Goal: Browse casually

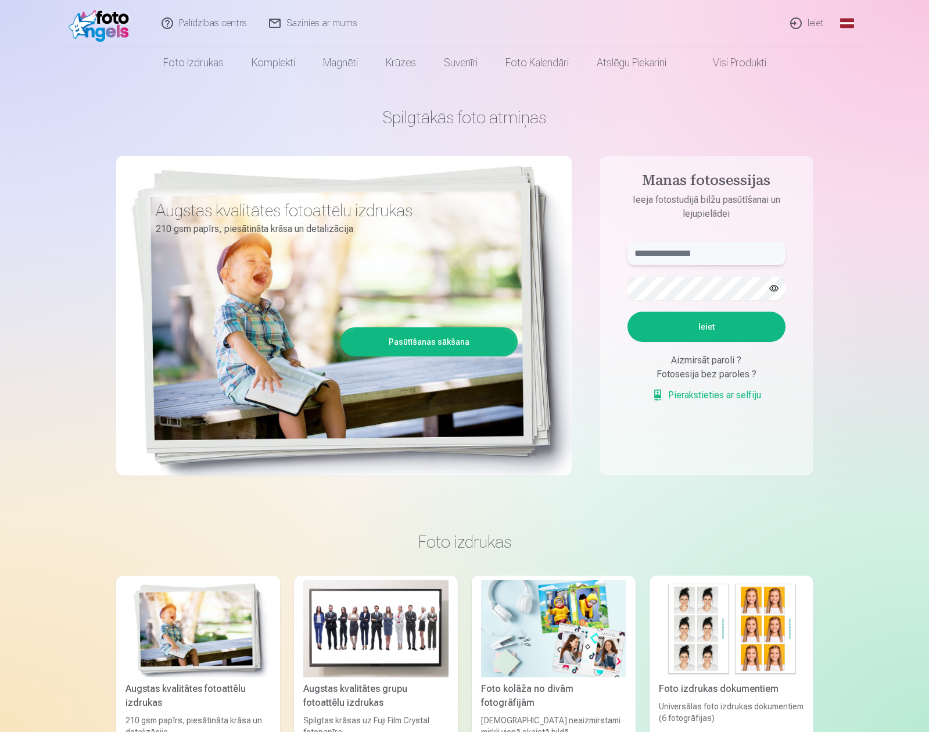
click at [681, 256] on input "text" at bounding box center [707, 253] width 158 height 23
click at [651, 256] on input "text" at bounding box center [707, 253] width 158 height 23
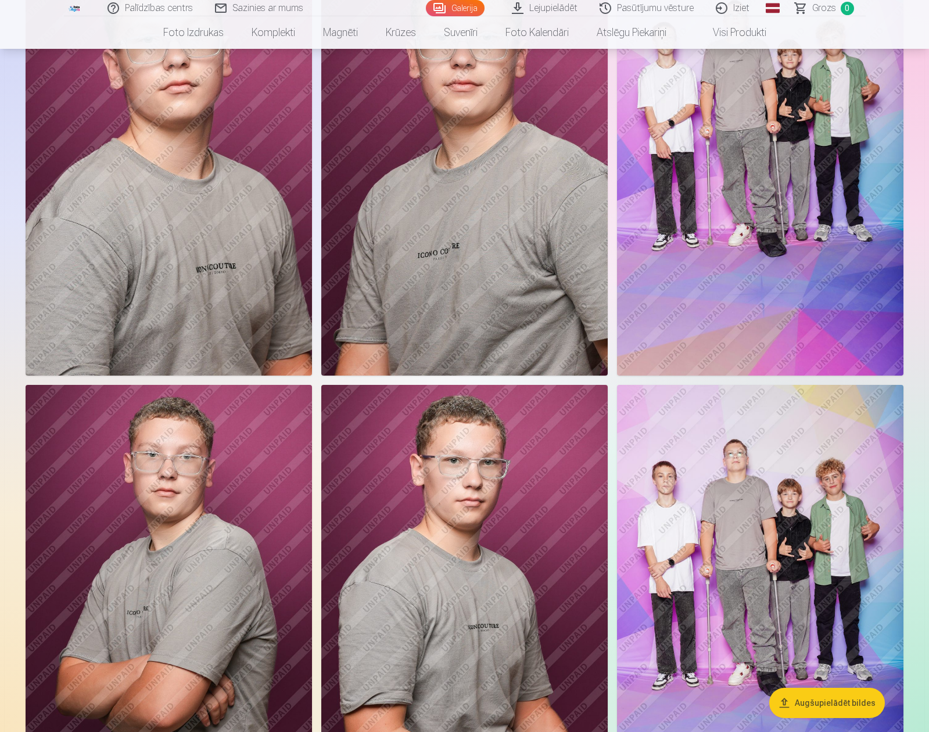
scroll to position [581, 0]
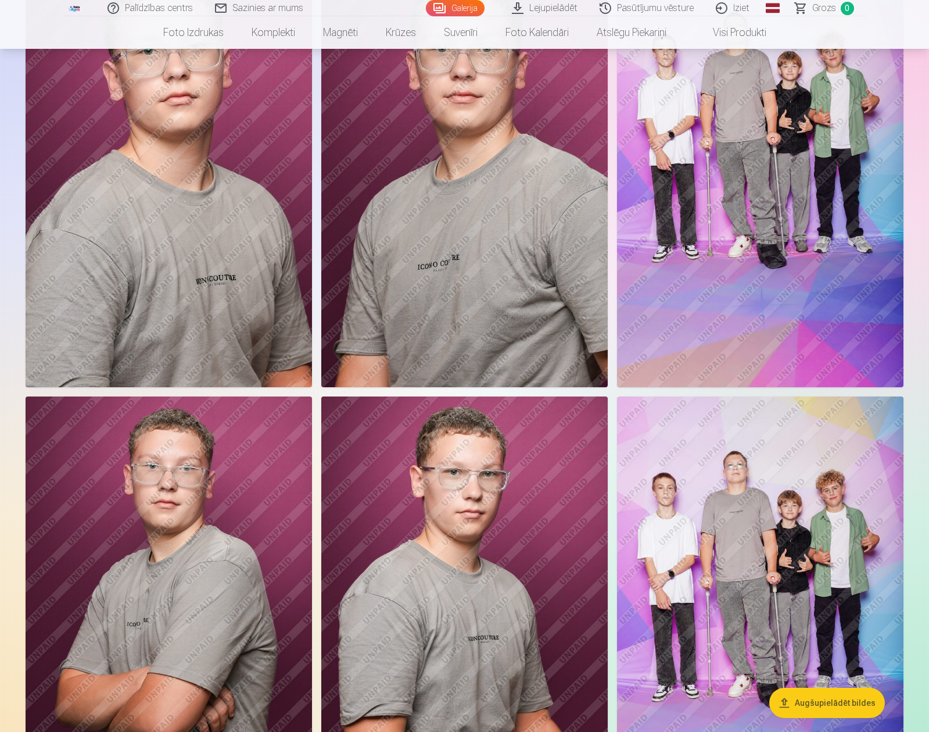
click at [740, 518] on img at bounding box center [760, 611] width 286 height 430
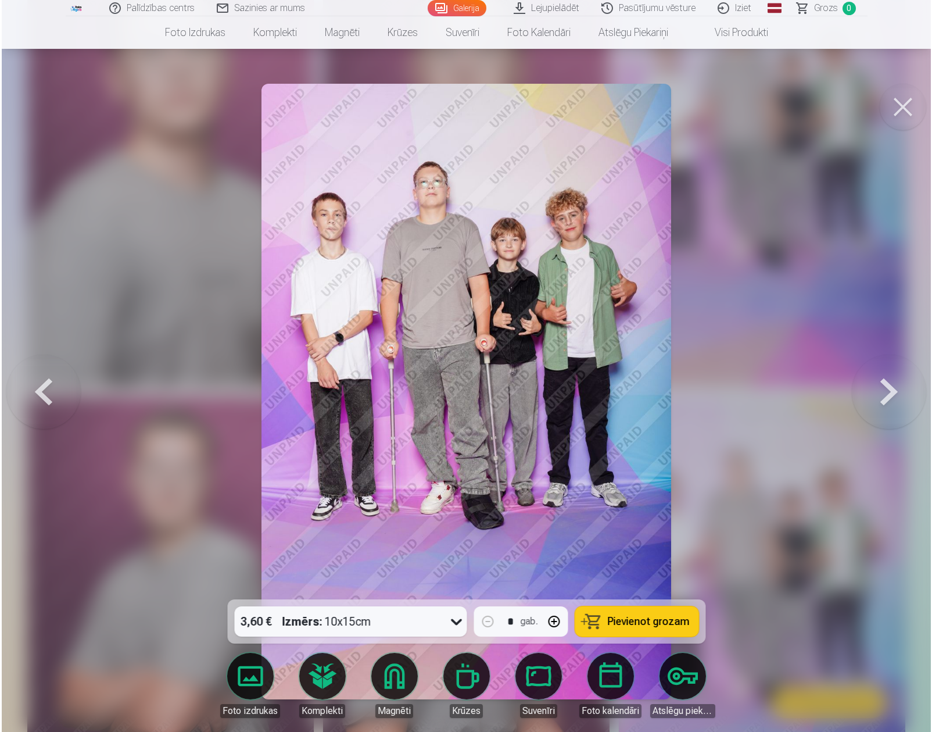
scroll to position [582, 0]
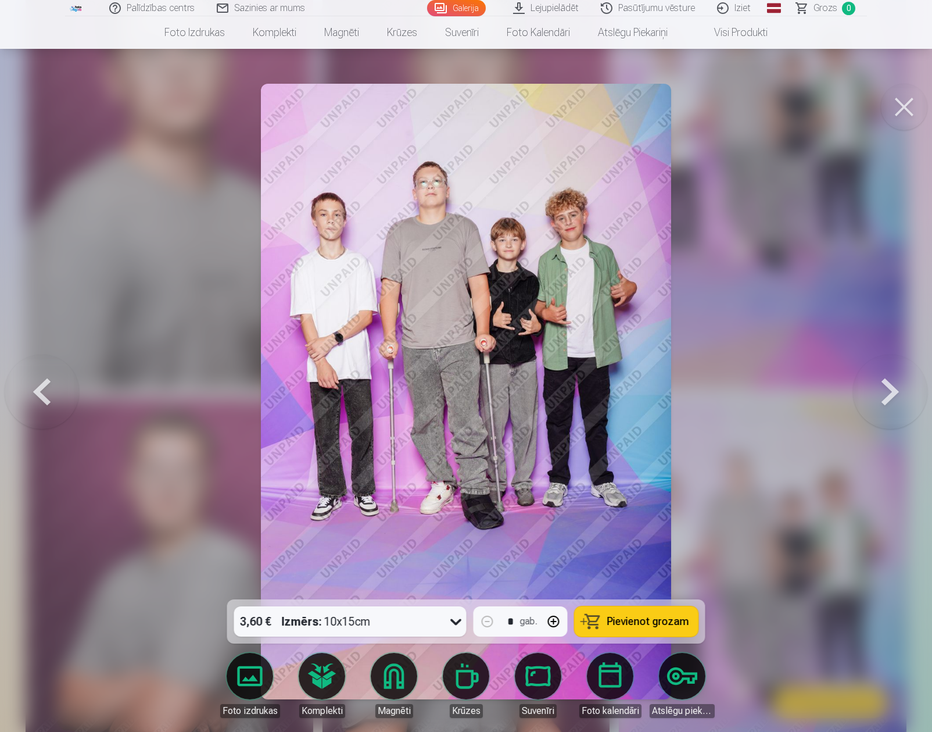
click at [885, 394] on button at bounding box center [890, 391] width 74 height 392
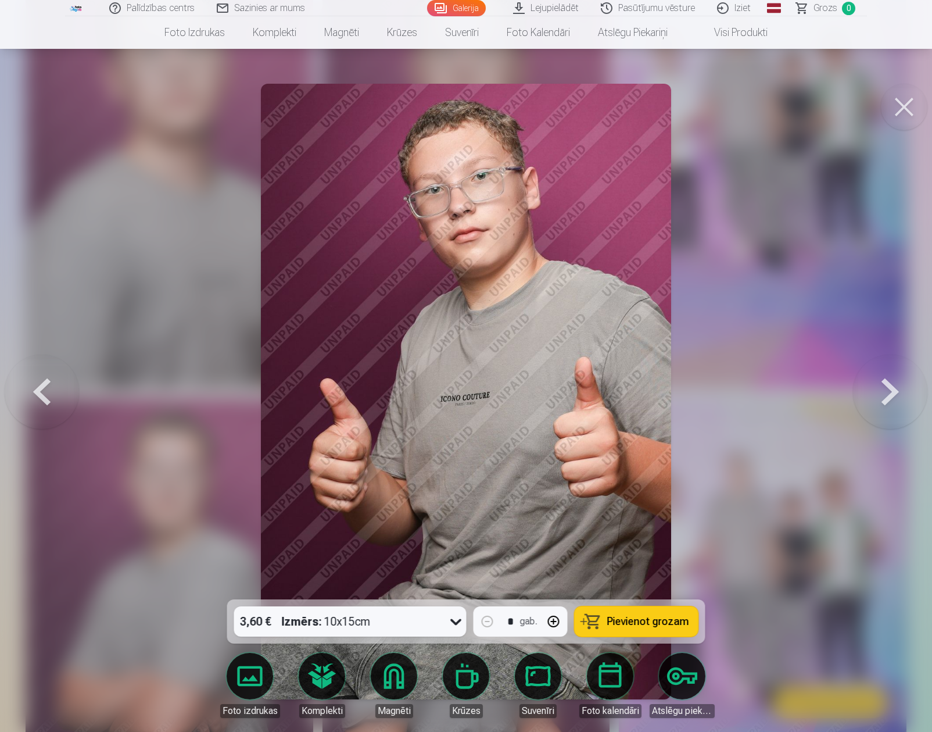
click at [885, 394] on button at bounding box center [890, 391] width 74 height 392
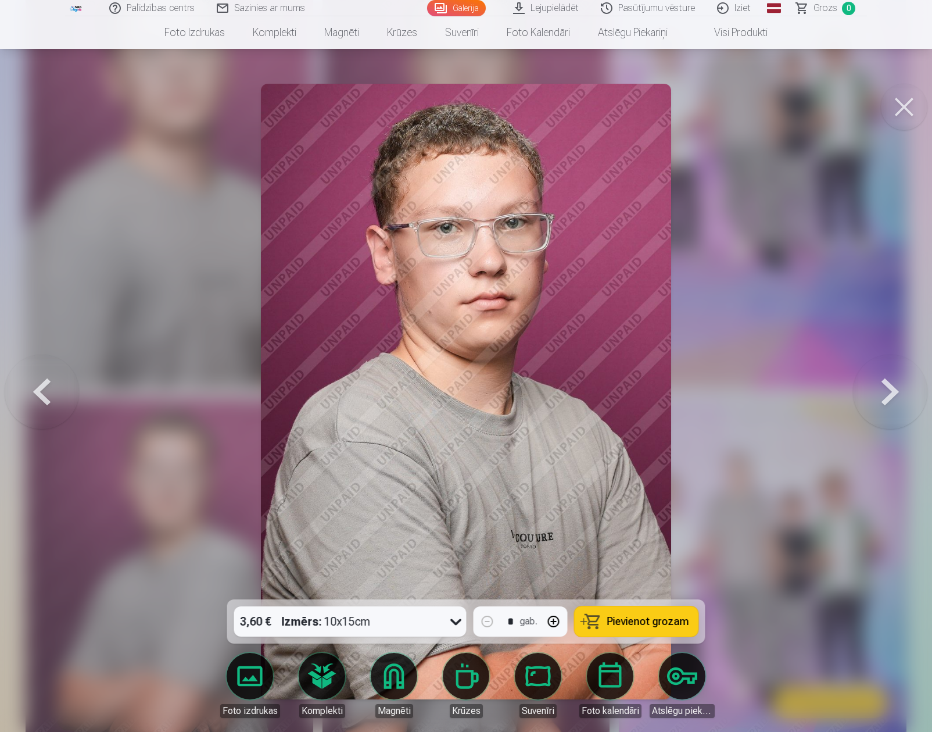
click at [885, 394] on button at bounding box center [890, 391] width 74 height 392
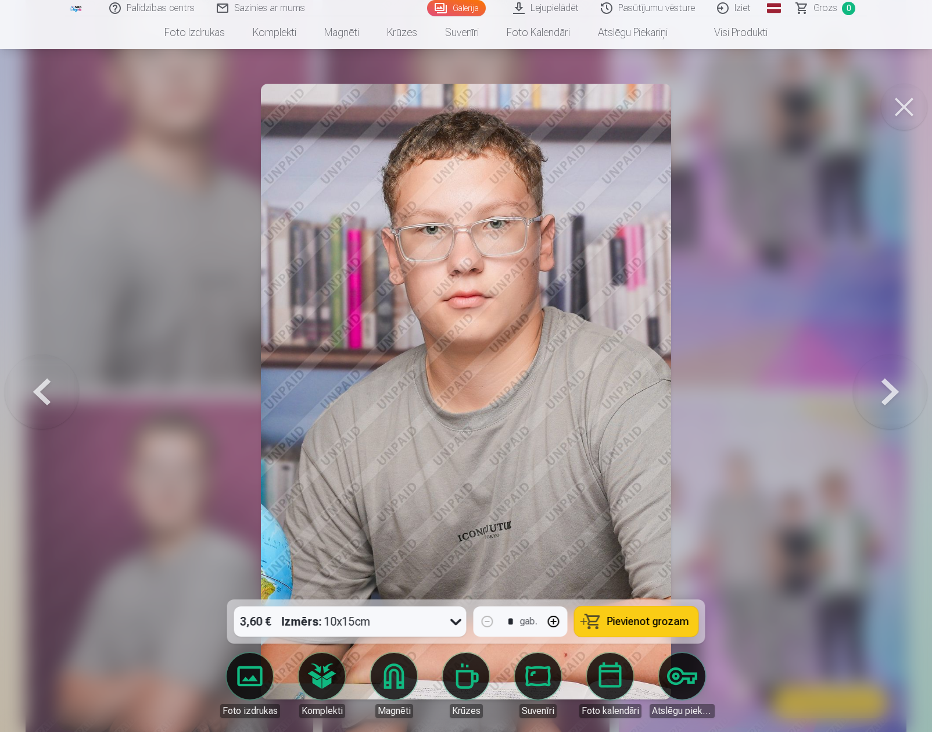
click at [885, 394] on button at bounding box center [890, 391] width 74 height 392
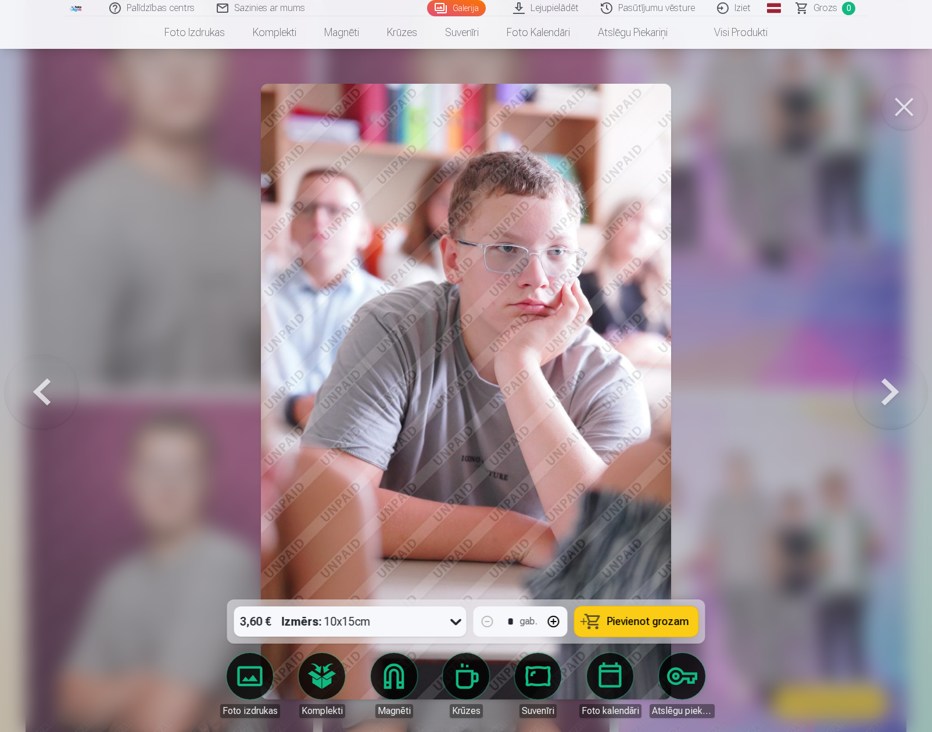
click at [885, 394] on button at bounding box center [890, 391] width 74 height 392
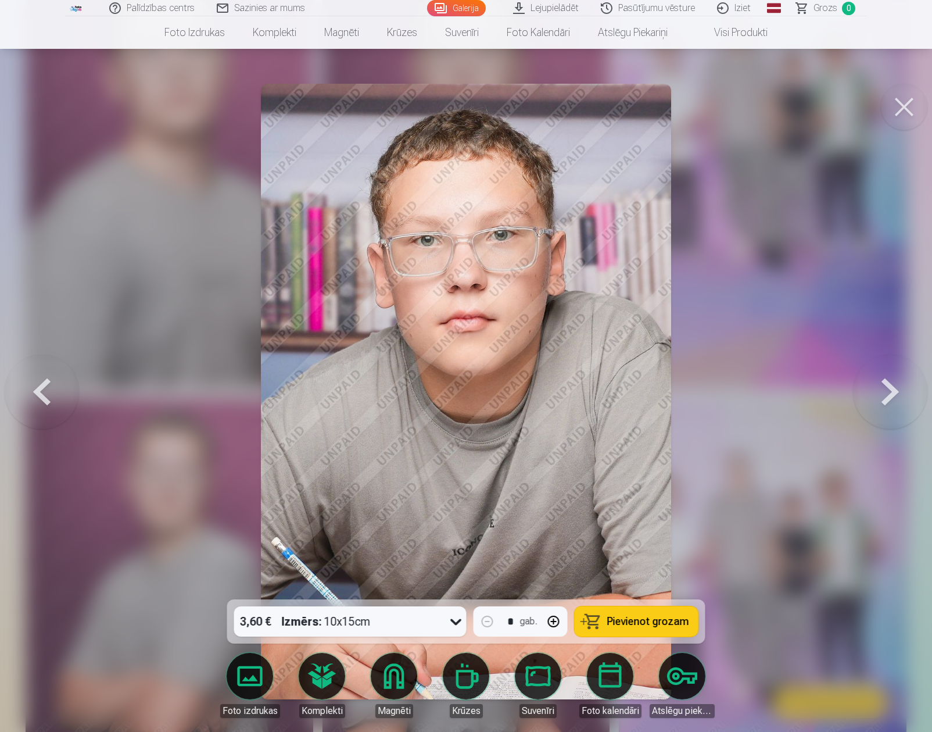
click at [885, 394] on button at bounding box center [890, 391] width 74 height 392
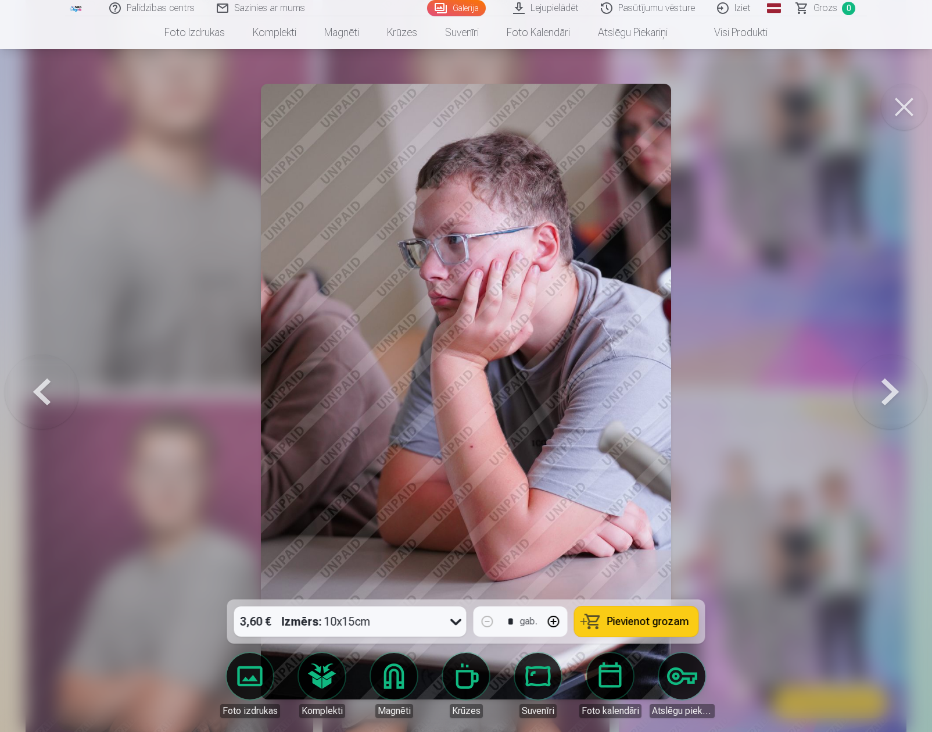
click at [885, 394] on button at bounding box center [890, 391] width 74 height 392
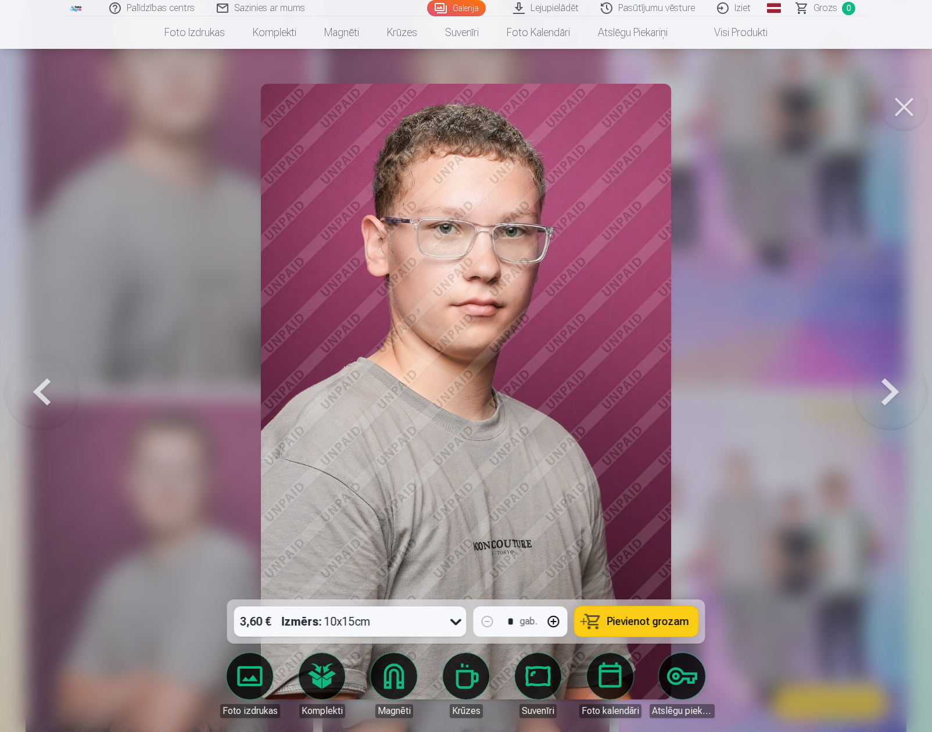
click at [885, 394] on button at bounding box center [890, 391] width 74 height 392
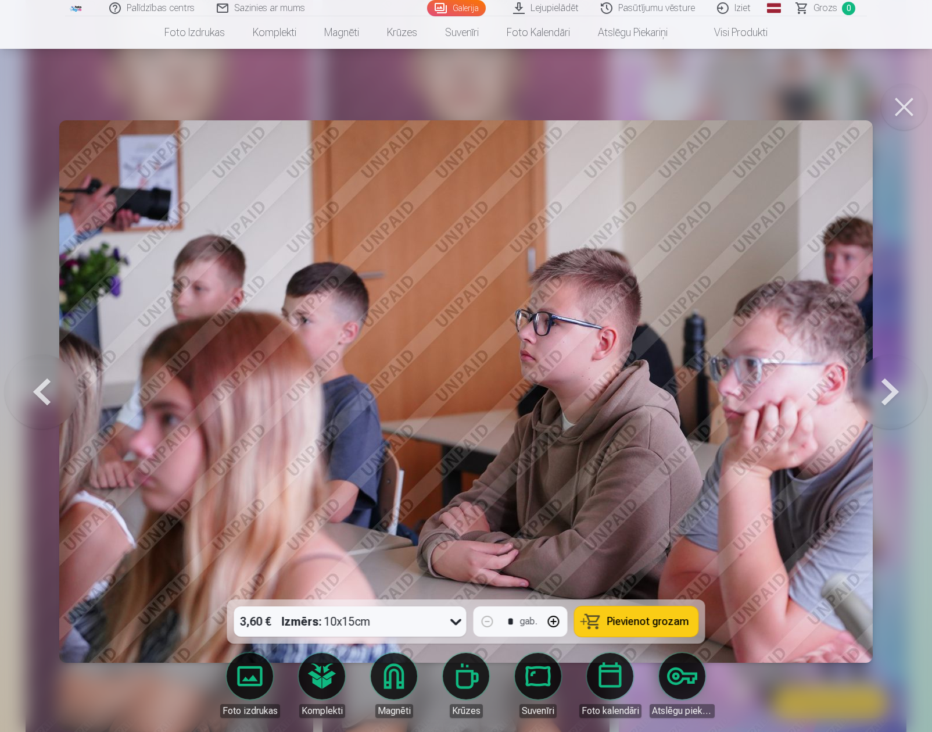
click at [901, 98] on button at bounding box center [904, 107] width 46 height 46
